Goal: Use online tool/utility: Utilize a website feature to perform a specific function

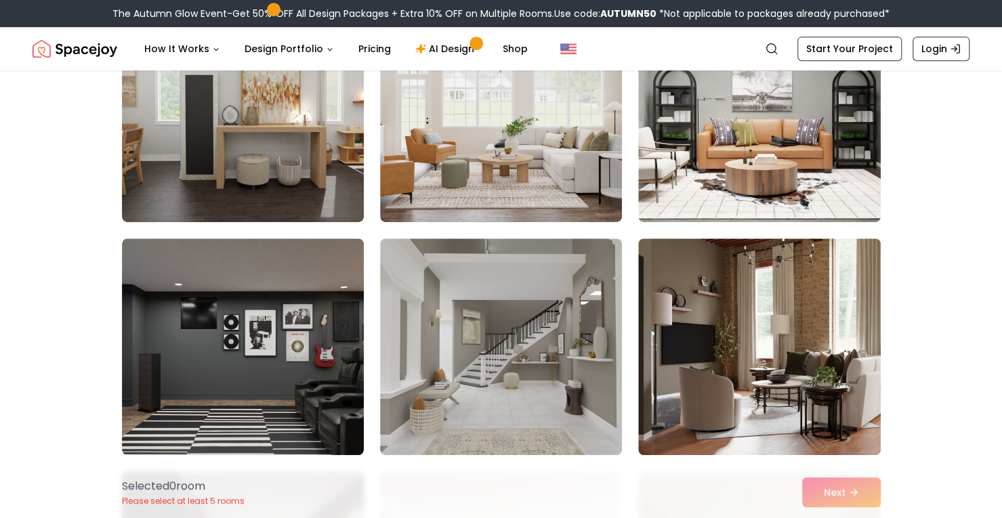
scroll to position [432, 0]
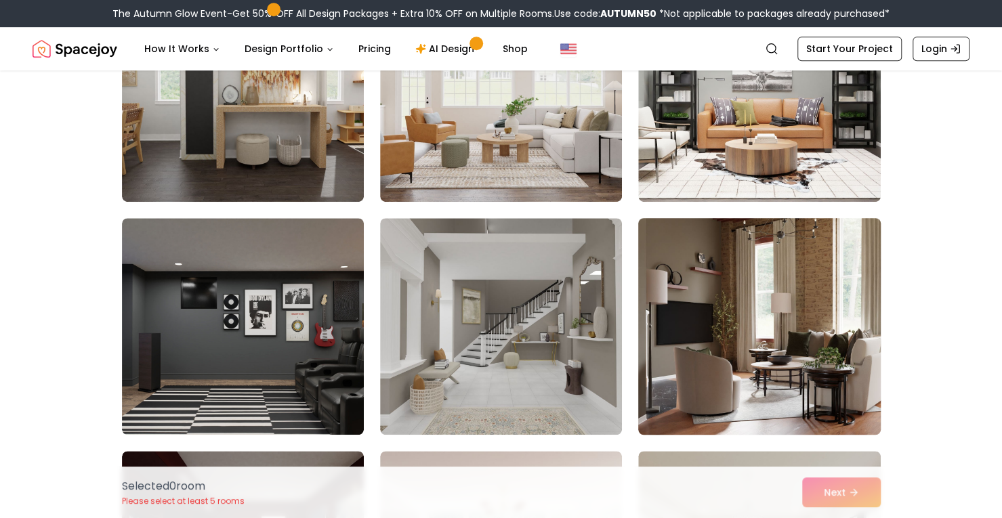
click at [771, 293] on img at bounding box center [759, 327] width 254 height 228
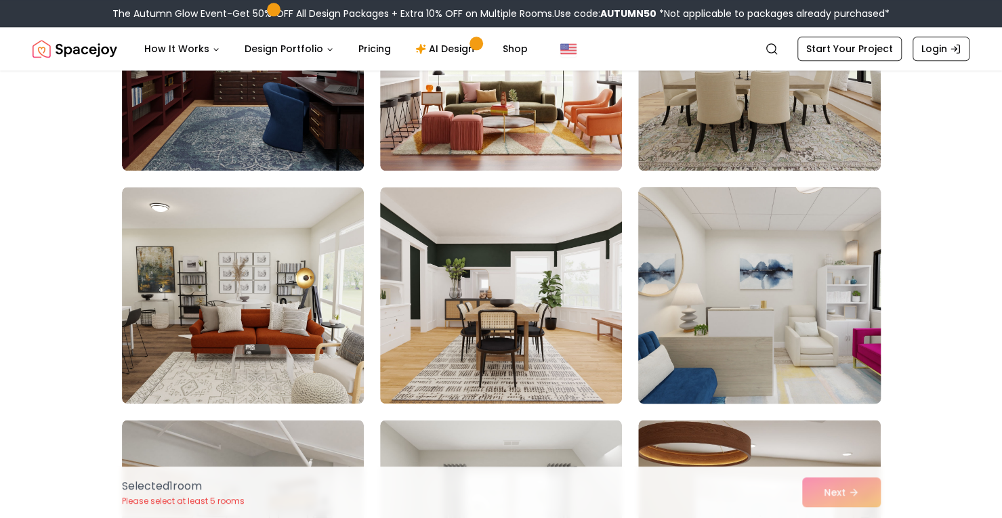
scroll to position [927, 0]
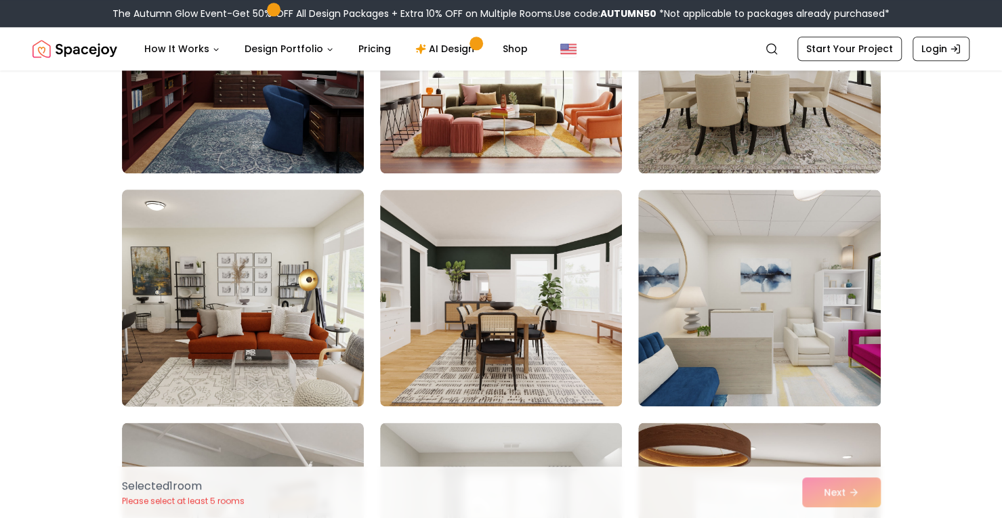
click at [212, 284] on img at bounding box center [243, 298] width 254 height 228
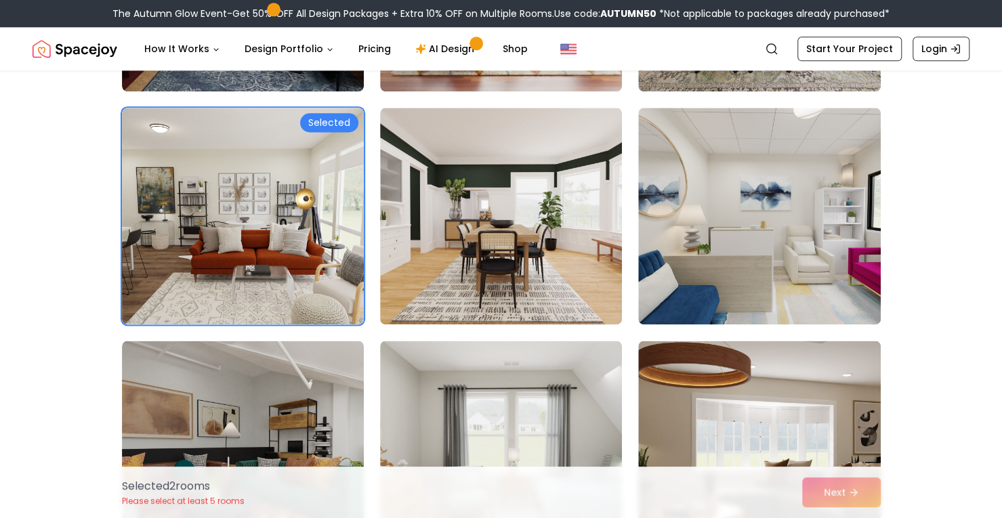
scroll to position [1177, 0]
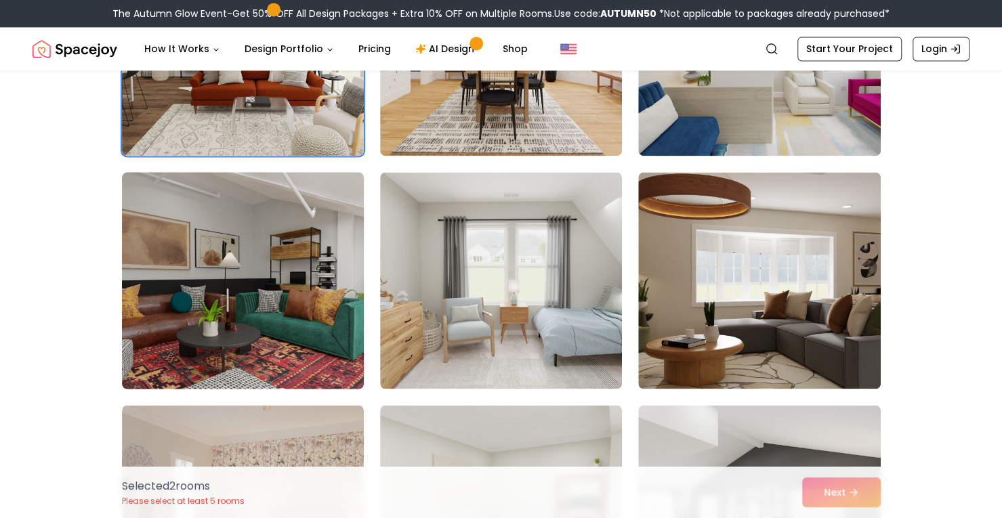
click at [287, 246] on img at bounding box center [243, 281] width 254 height 228
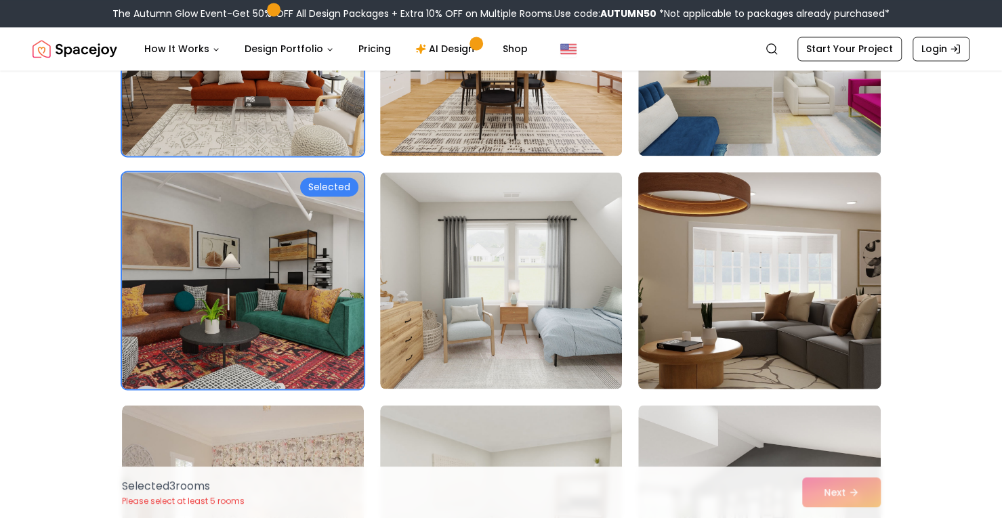
click at [763, 260] on img at bounding box center [759, 281] width 254 height 228
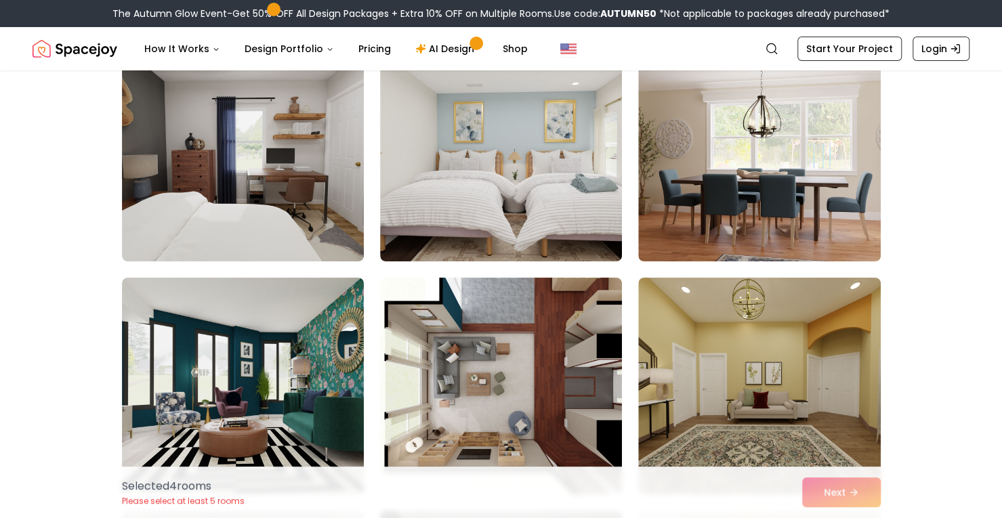
scroll to position [3016, 0]
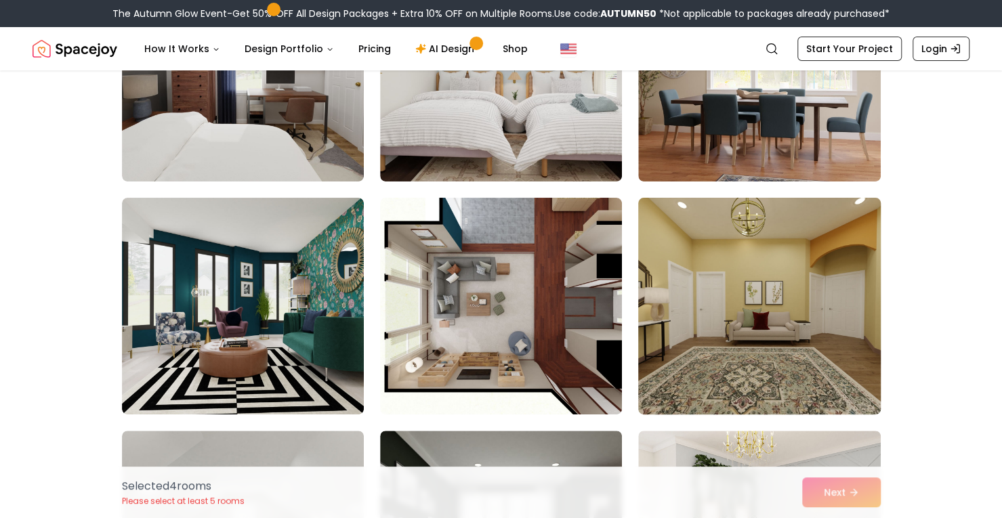
click at [767, 315] on img at bounding box center [759, 306] width 254 height 228
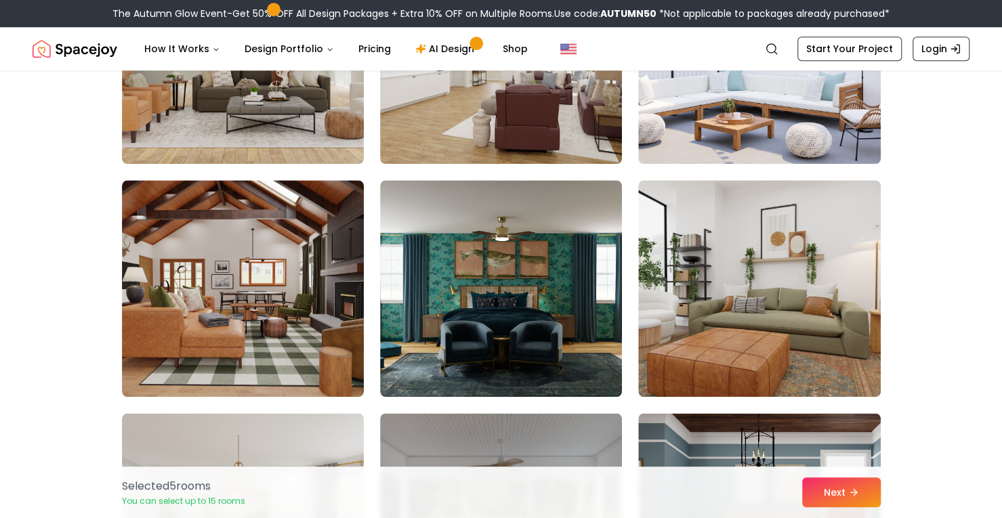
scroll to position [3738, 0]
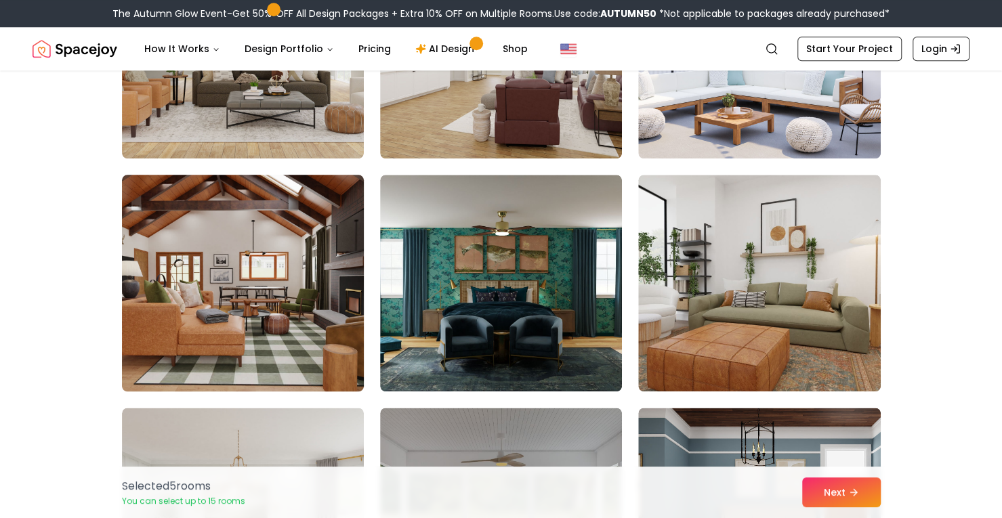
click at [274, 280] on img at bounding box center [243, 283] width 254 height 228
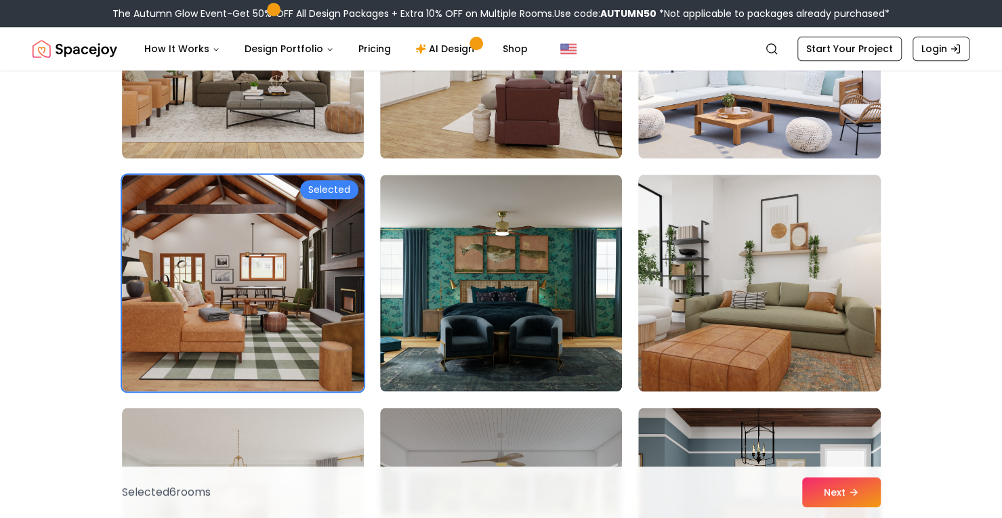
click at [786, 292] on img at bounding box center [759, 283] width 254 height 228
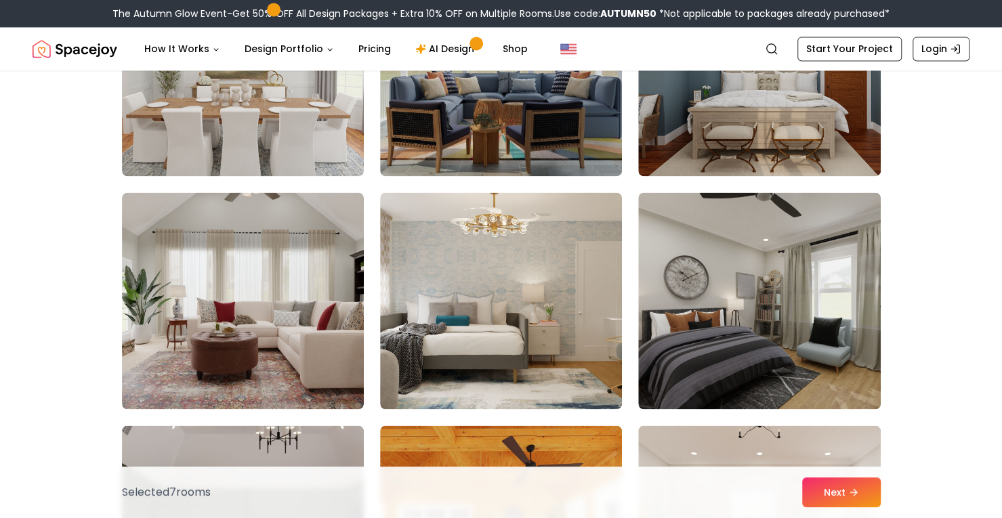
scroll to position [4214, 0]
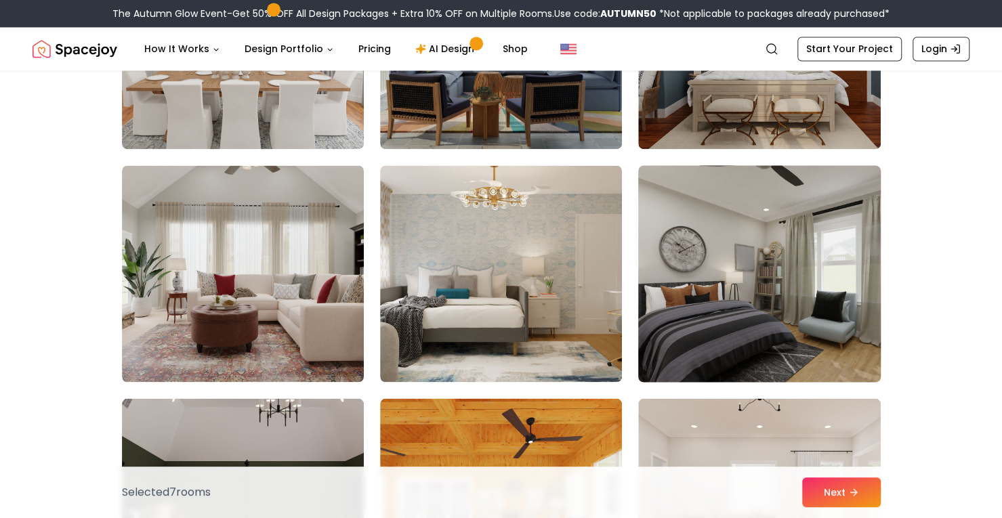
click at [755, 310] on img at bounding box center [759, 274] width 254 height 228
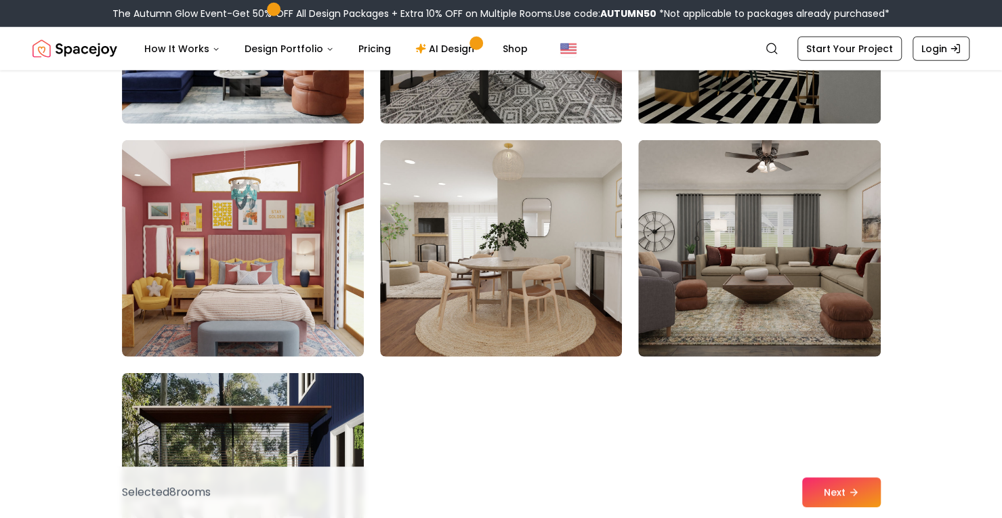
scroll to position [5185, 0]
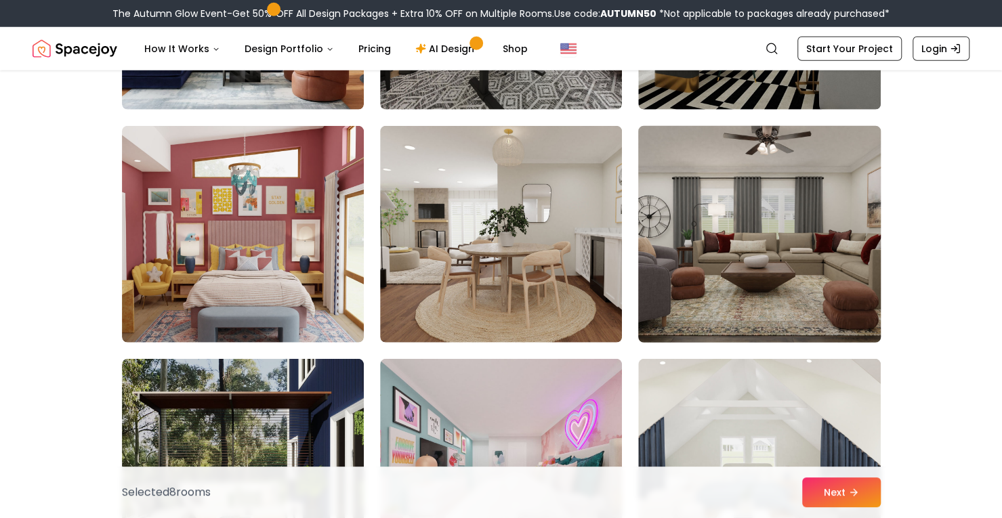
click at [775, 252] on img at bounding box center [759, 235] width 254 height 228
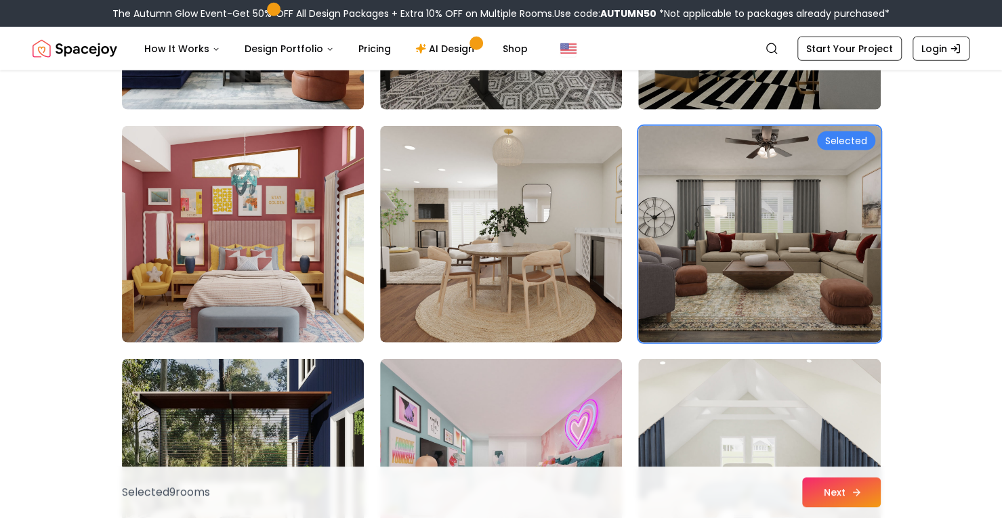
click at [831, 492] on button "Next" at bounding box center [841, 493] width 79 height 30
